Goal: Understand process/instructions

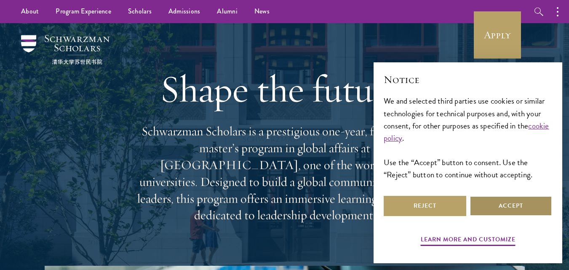
click at [528, 206] on button "Accept" at bounding box center [511, 206] width 83 height 20
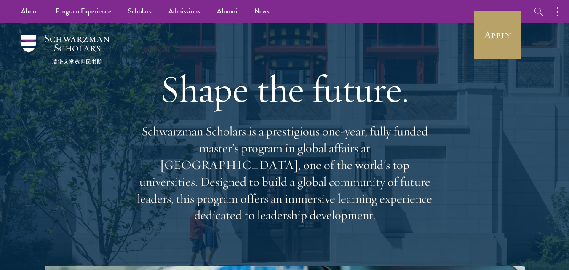
click at [528, 206] on div at bounding box center [284, 169] width 569 height 293
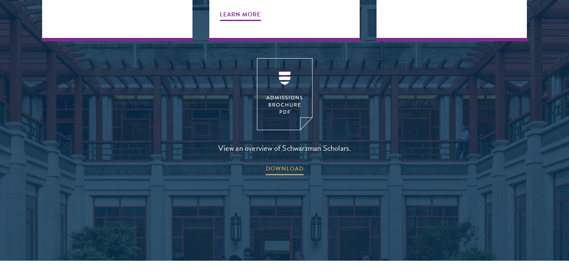
scroll to position [1154, 0]
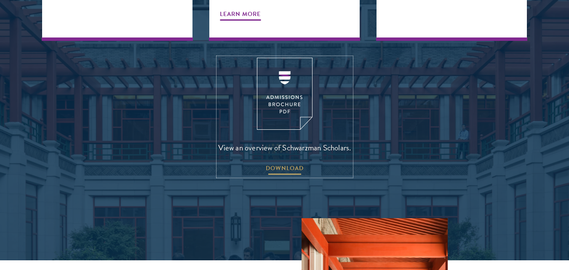
click at [286, 163] on span "DOWNLOAD" at bounding box center [285, 169] width 38 height 13
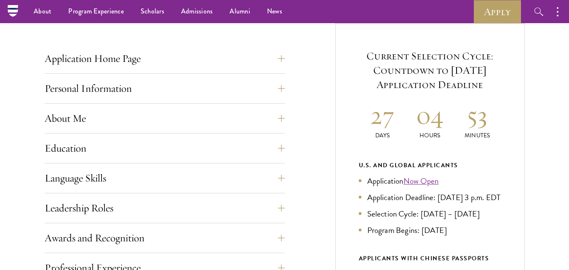
scroll to position [291, 0]
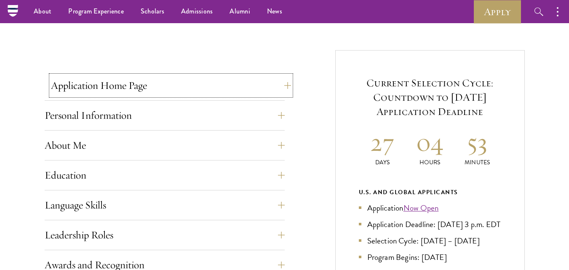
click at [281, 89] on button "Application Home Page" at bounding box center [171, 85] width 240 height 20
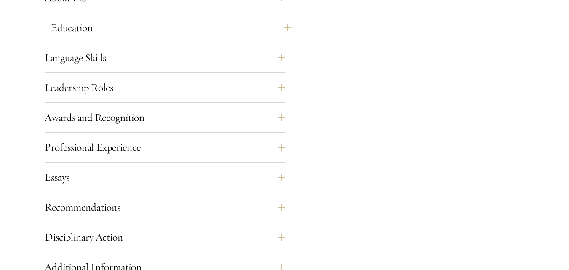
scroll to position [848, 0]
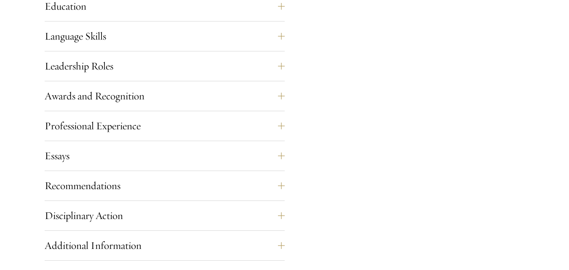
click at [272, 77] on div "Leadership Roles This section is an opportunity to showcase up to five leadersh…" at bounding box center [165, 68] width 240 height 25
click at [280, 69] on button "Leadership Roles" at bounding box center [171, 66] width 240 height 20
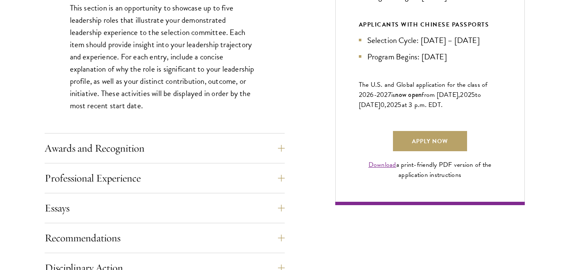
scroll to position [559, 0]
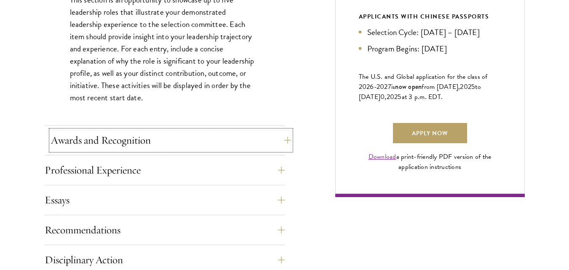
click at [258, 139] on button "Awards and Recognition" at bounding box center [171, 140] width 240 height 20
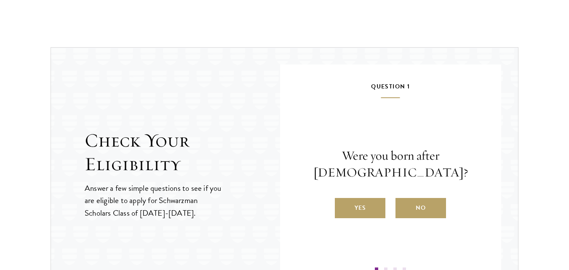
scroll to position [990, 0]
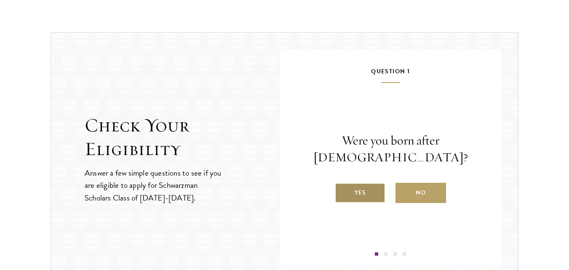
click at [349, 200] on label "Yes" at bounding box center [360, 193] width 51 height 20
click at [342, 191] on input "Yes" at bounding box center [339, 188] width 8 height 8
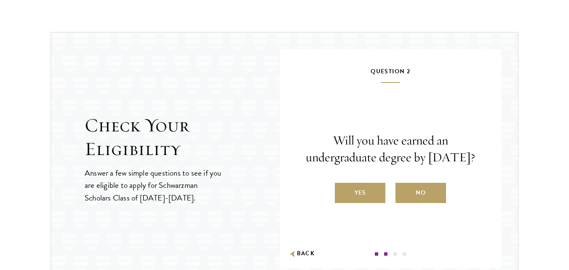
click at [349, 200] on label "Yes" at bounding box center [360, 193] width 51 height 20
click at [342, 191] on input "Yes" at bounding box center [339, 188] width 8 height 8
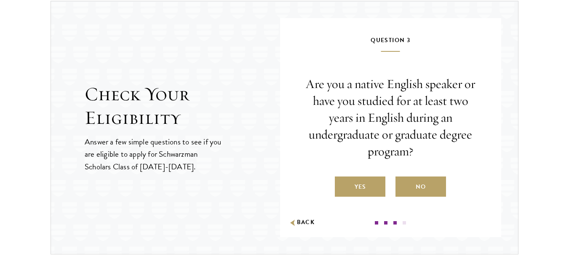
scroll to position [1034, 0]
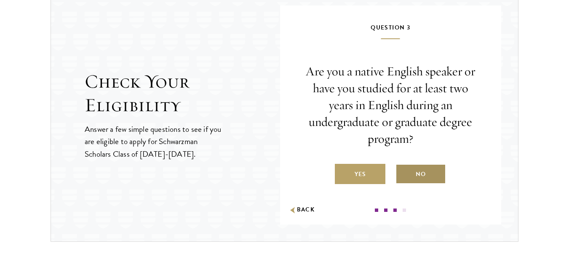
click at [420, 171] on label "No" at bounding box center [420, 174] width 51 height 20
click at [403, 171] on input "No" at bounding box center [399, 169] width 8 height 8
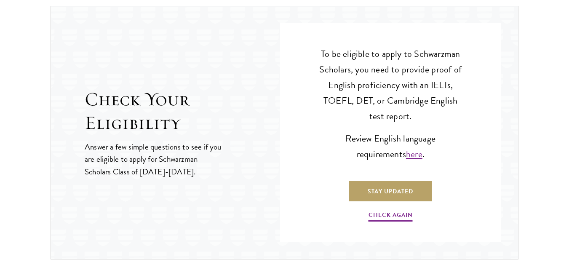
scroll to position [1060, 0]
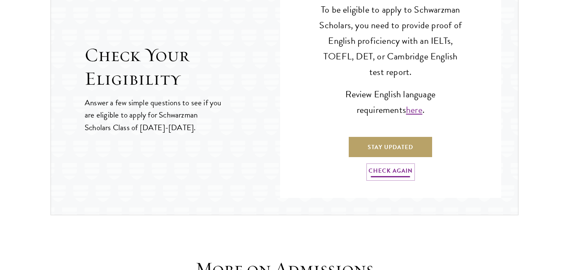
click at [373, 172] on link "Check Again" at bounding box center [391, 172] width 44 height 13
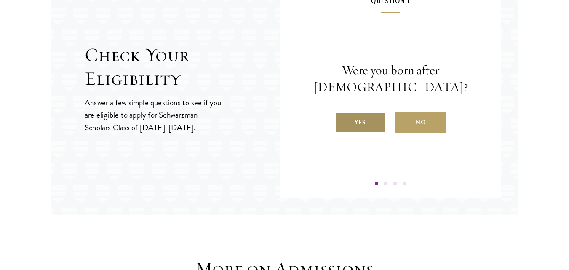
click at [367, 120] on label "Yes" at bounding box center [360, 122] width 51 height 20
click at [342, 120] on input "Yes" at bounding box center [339, 117] width 8 height 8
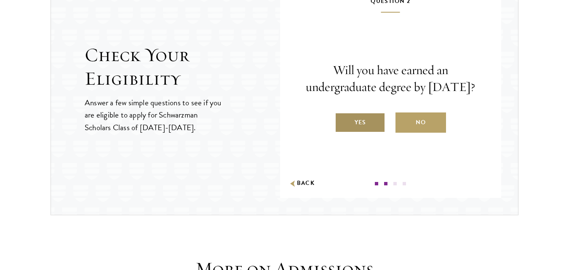
click at [366, 132] on label "Yes" at bounding box center [360, 122] width 51 height 20
click at [342, 121] on input "Yes" at bounding box center [339, 117] width 8 height 8
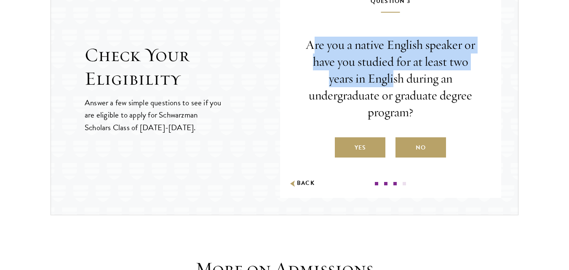
drag, startPoint x: 314, startPoint y: 47, endPoint x: 393, endPoint y: 78, distance: 84.9
click at [393, 78] on p "Are you a native English speaker or have you studied for at least two years in …" at bounding box center [390, 79] width 171 height 84
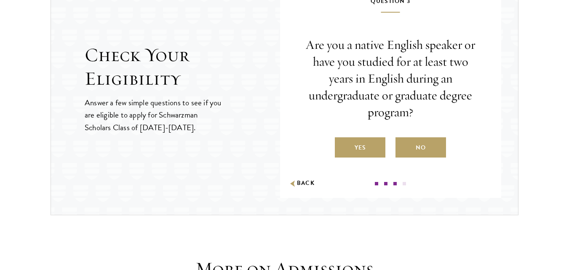
click at [434, 77] on p "Are you a native English speaker or have you studied for at least two years in …" at bounding box center [390, 79] width 171 height 84
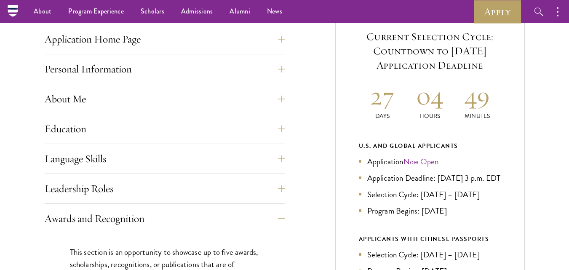
scroll to position [63, 0]
